Goal: Task Accomplishment & Management: Manage account settings

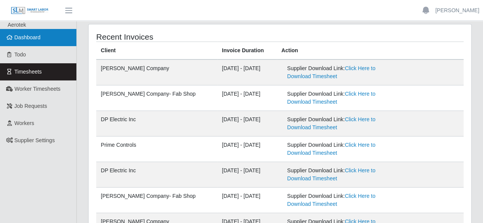
click at [36, 39] on span "Dashboard" at bounding box center [28, 37] width 26 height 6
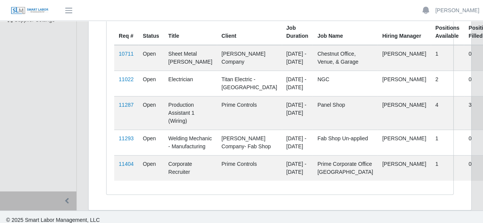
scroll to position [111, 0]
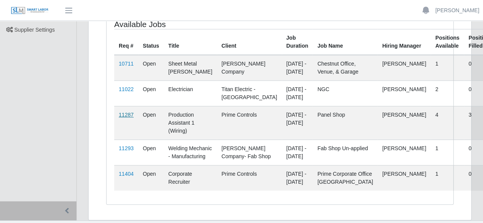
click at [125, 118] on link "11287" at bounding box center [126, 115] width 15 height 6
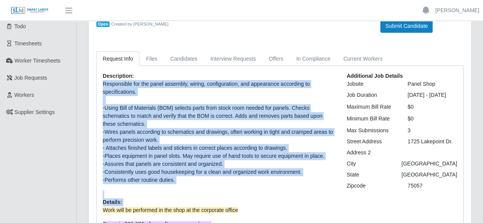
scroll to position [115, 0]
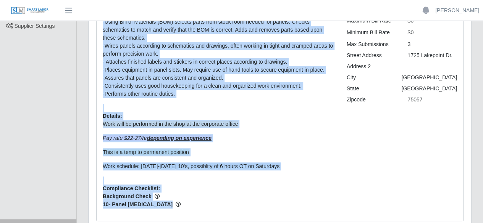
drag, startPoint x: 102, startPoint y: 111, endPoint x: 285, endPoint y: 203, distance: 204.3
click at [285, 203] on div "Description: Responsible for the panel assembly, wiring, configuration, and app…" at bounding box center [219, 100] width 244 height 229
copy div "Responsible for the panel assembly, wiring, configuration, and appearance accor…"
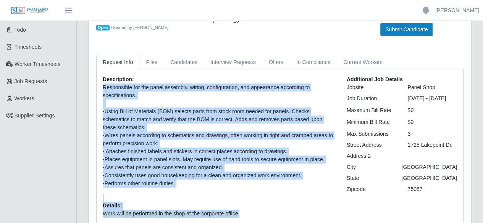
scroll to position [0, 0]
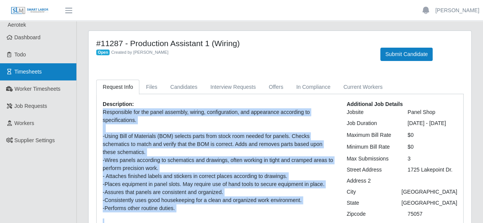
click at [30, 69] on span "Timesheets" at bounding box center [28, 72] width 27 height 6
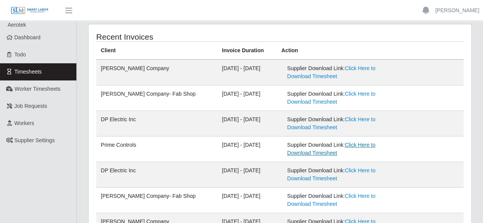
click at [348, 144] on link "Click Here to Download Timesheet" at bounding box center [331, 149] width 88 height 14
